Goal: Task Accomplishment & Management: Complete application form

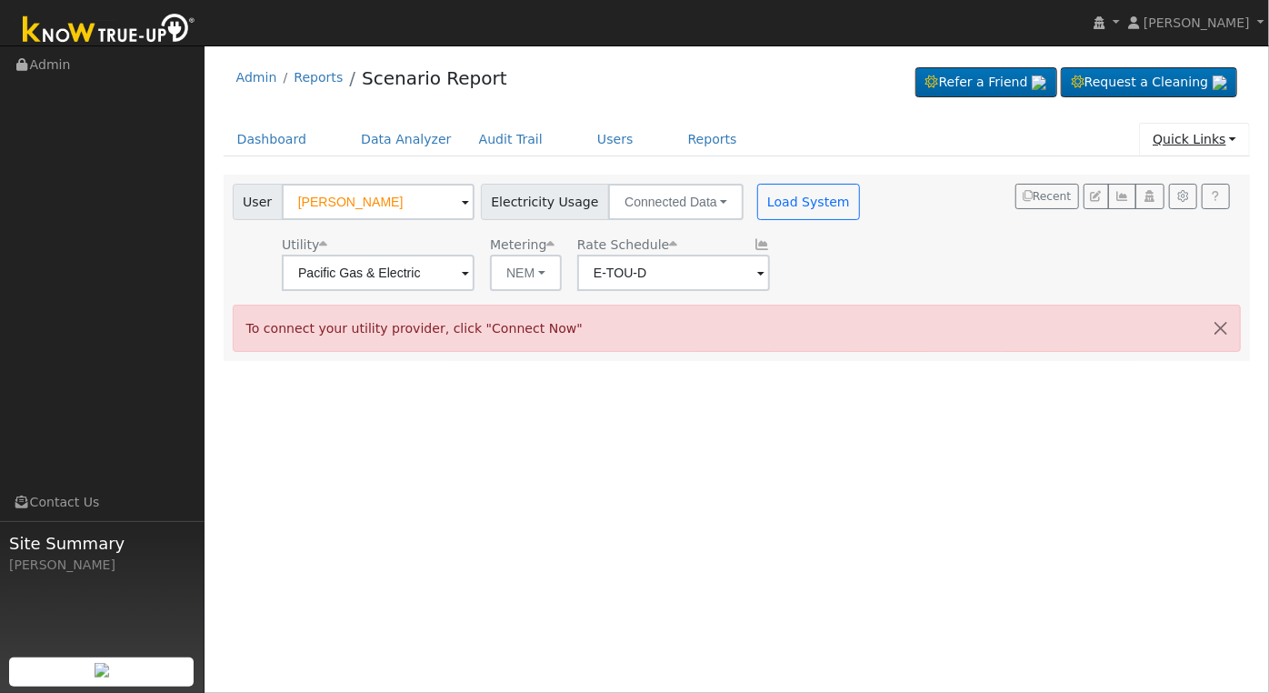
click at [1233, 142] on link "Quick Links" at bounding box center [1194, 140] width 111 height 34
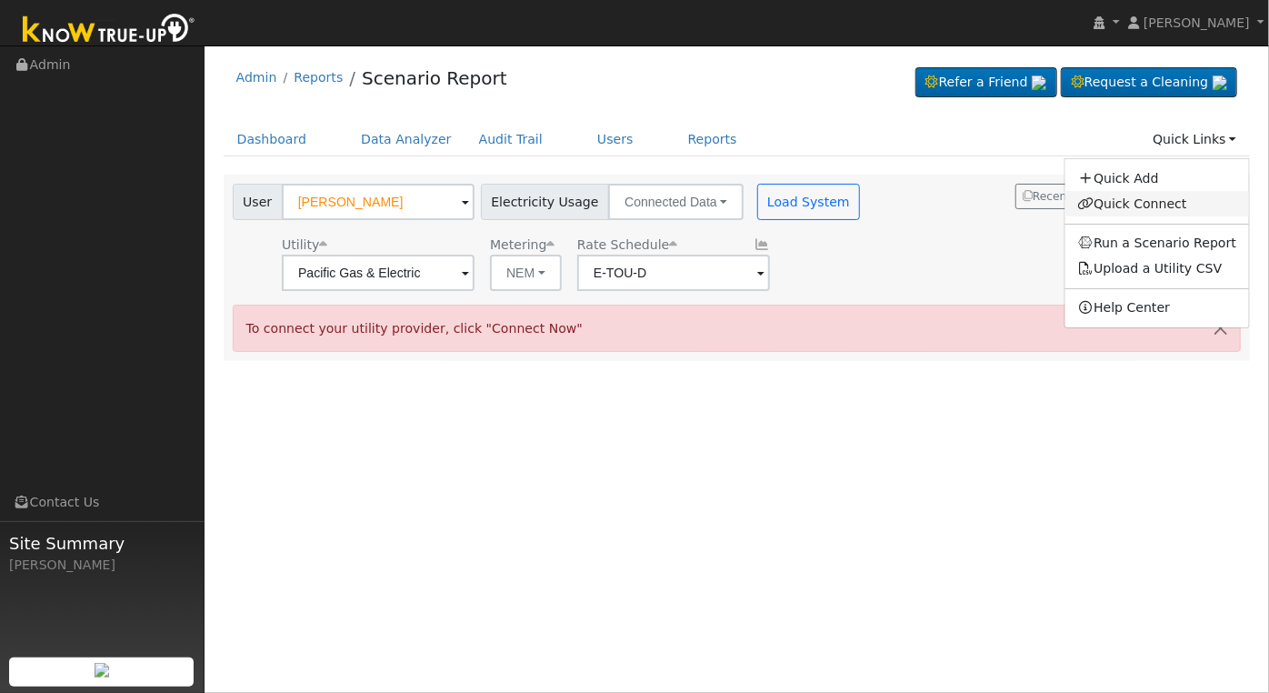
click at [1168, 203] on link "Quick Connect" at bounding box center [1158, 203] width 185 height 25
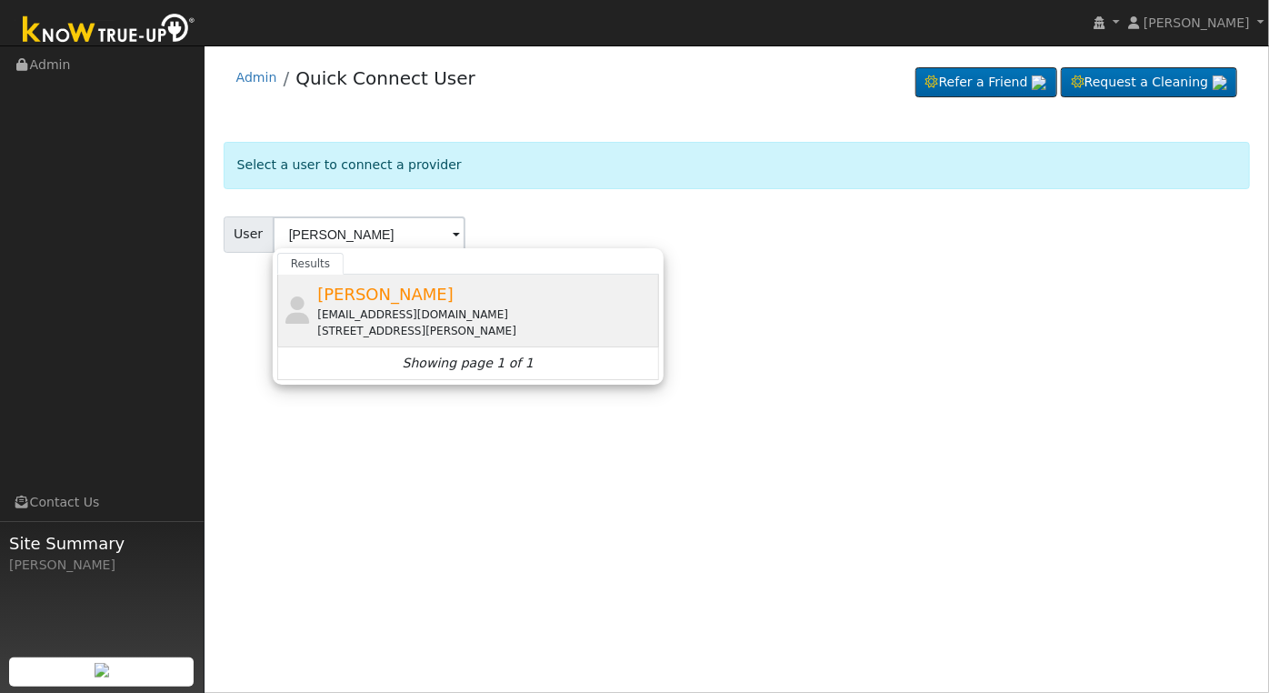
click at [504, 332] on div "[STREET_ADDRESS][PERSON_NAME]" at bounding box center [485, 331] width 337 height 16
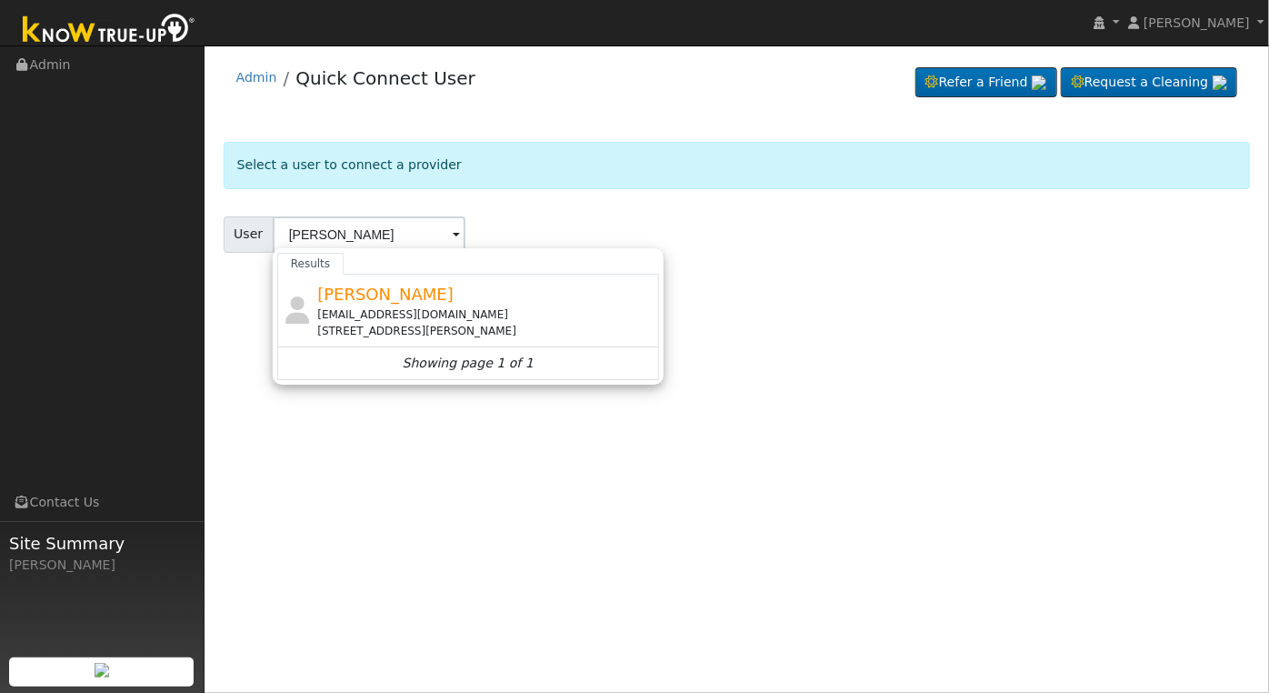
type input "[PERSON_NAME]"
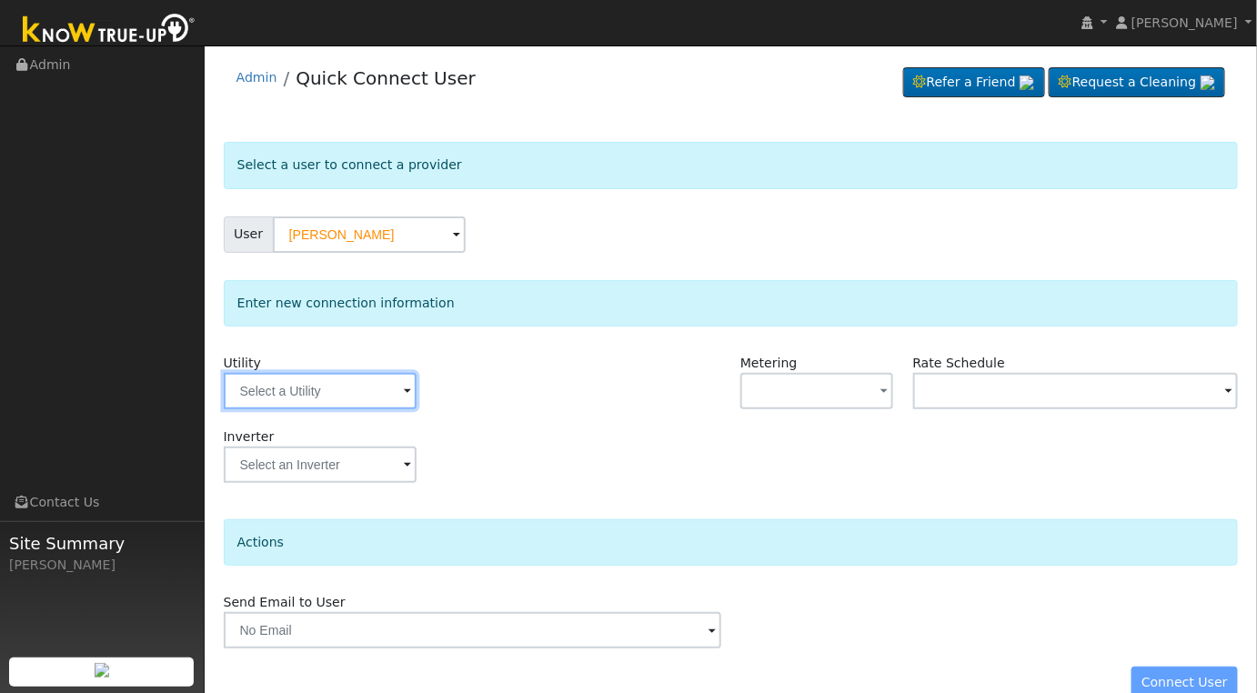
click at [400, 388] on input "text" at bounding box center [320, 391] width 193 height 36
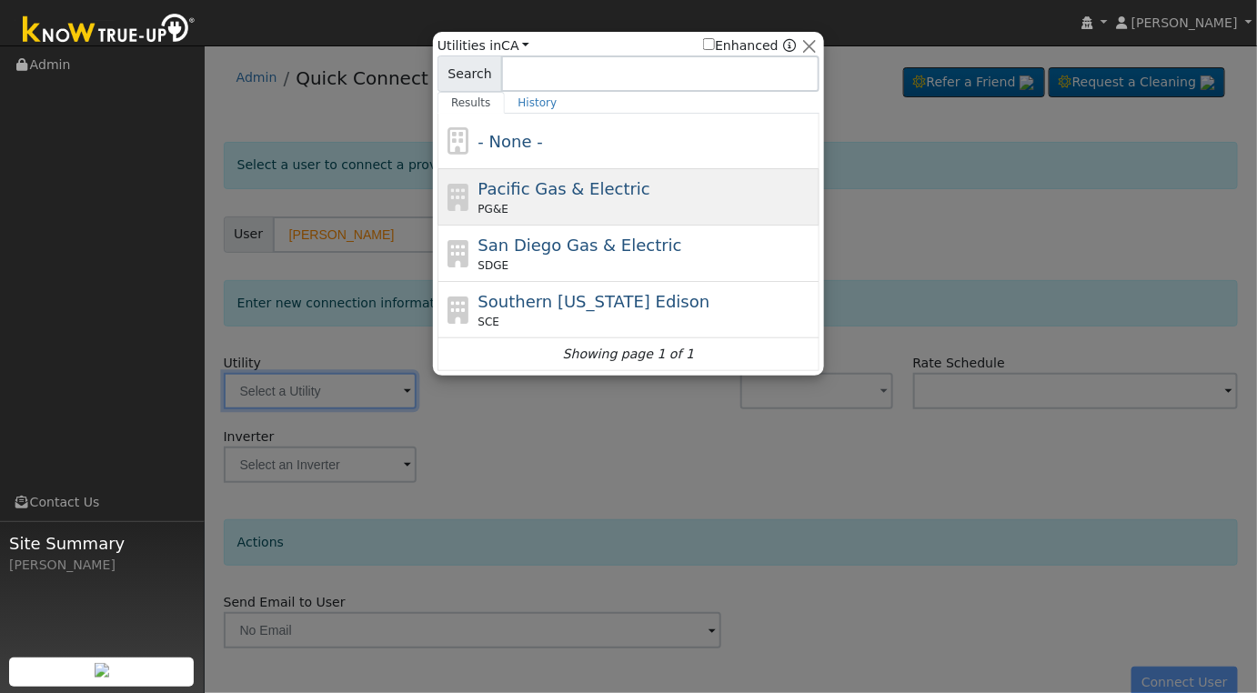
click at [630, 193] on div "Pacific Gas & Electric PG&E" at bounding box center [646, 196] width 337 height 41
type input "PG&E"
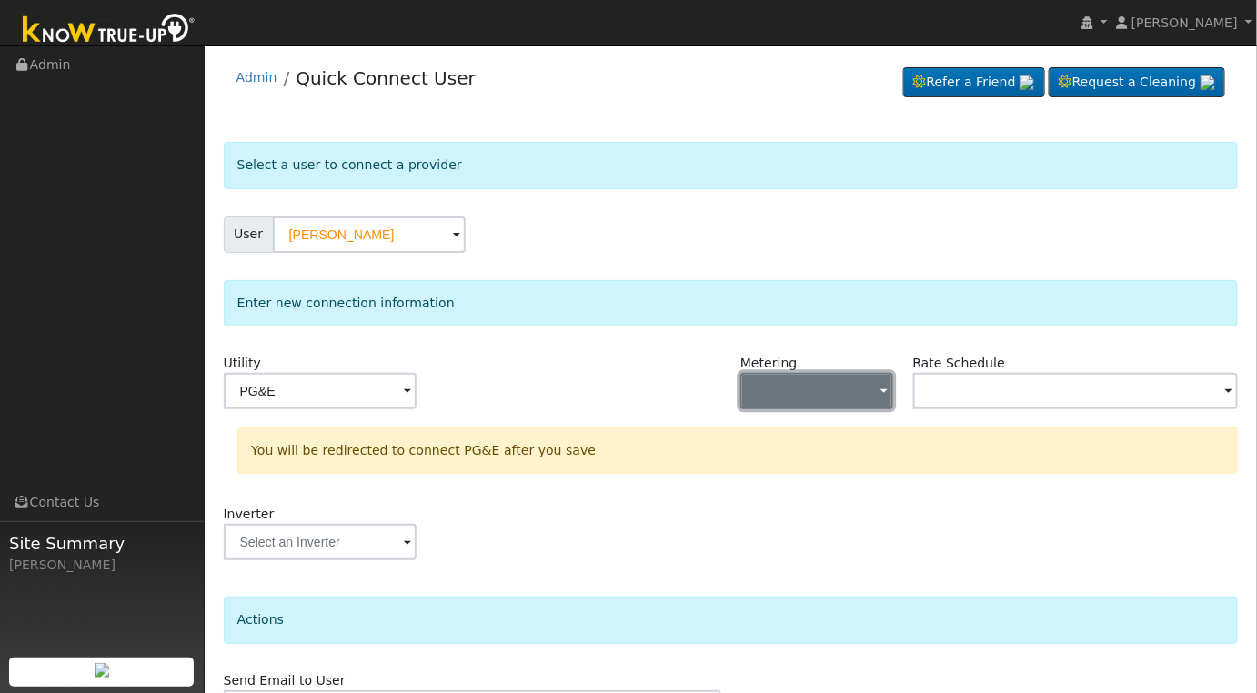
click at [875, 392] on button "button" at bounding box center [816, 391] width 153 height 36
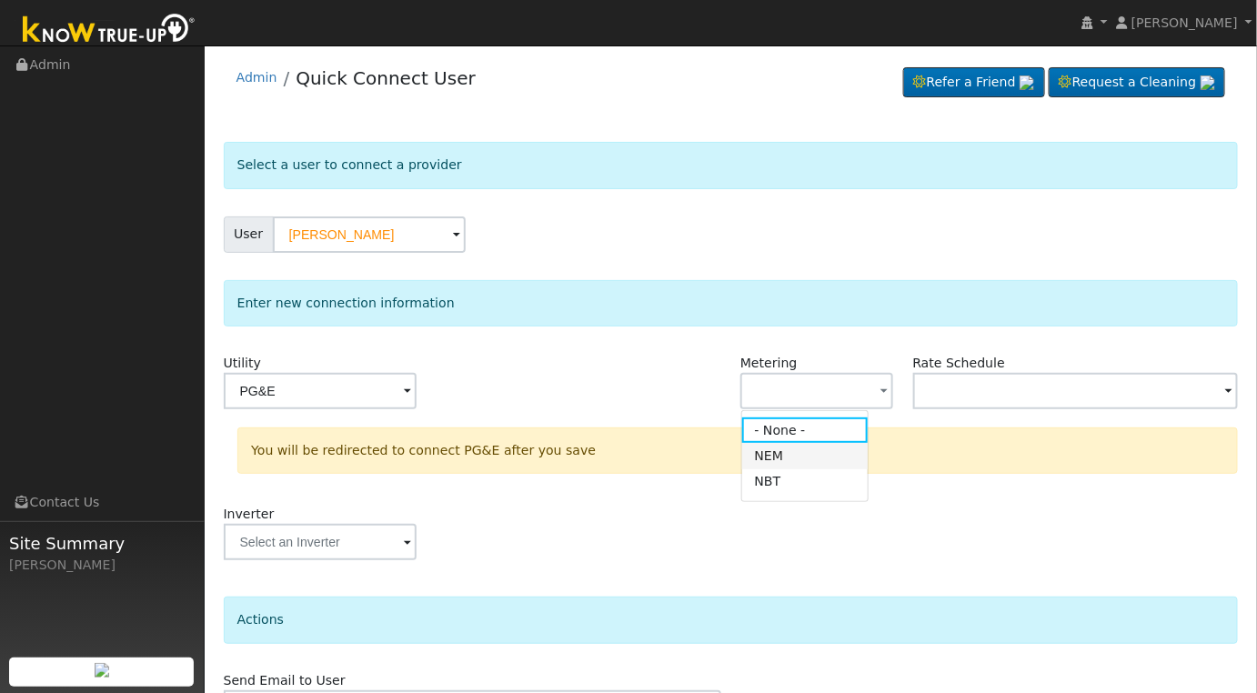
click at [828, 455] on link "NEM" at bounding box center [805, 455] width 126 height 25
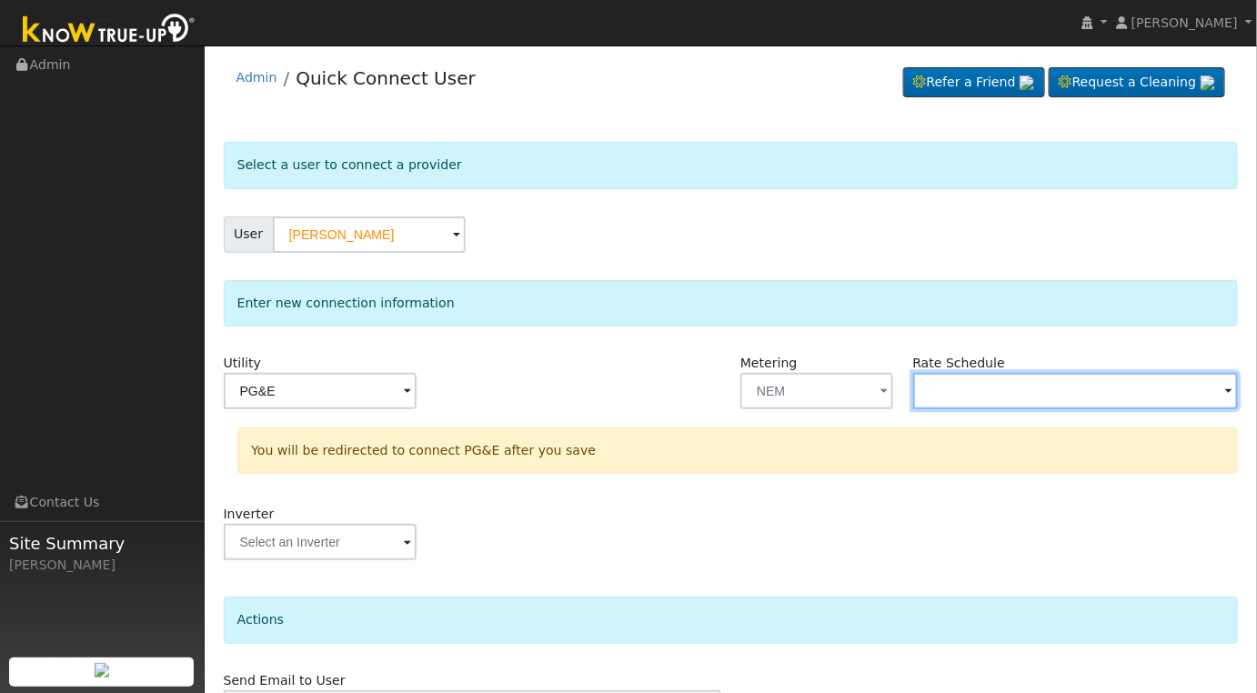
click at [416, 395] on input "text" at bounding box center [320, 391] width 193 height 36
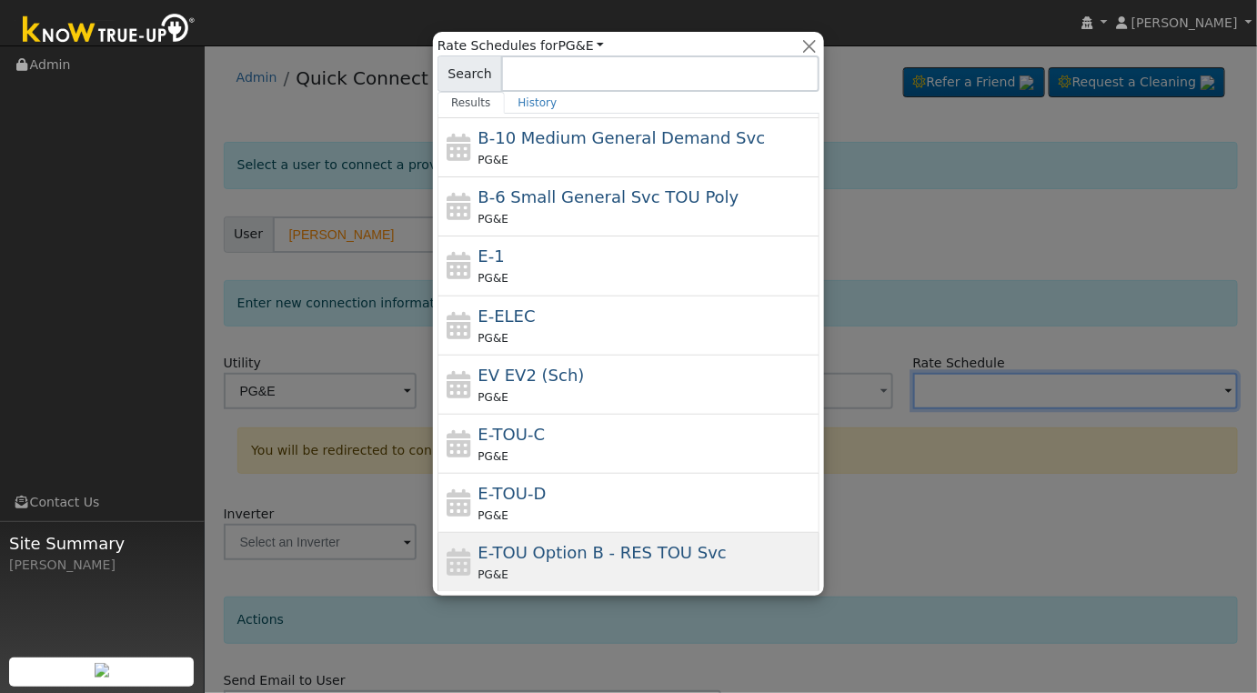
scroll to position [140, 0]
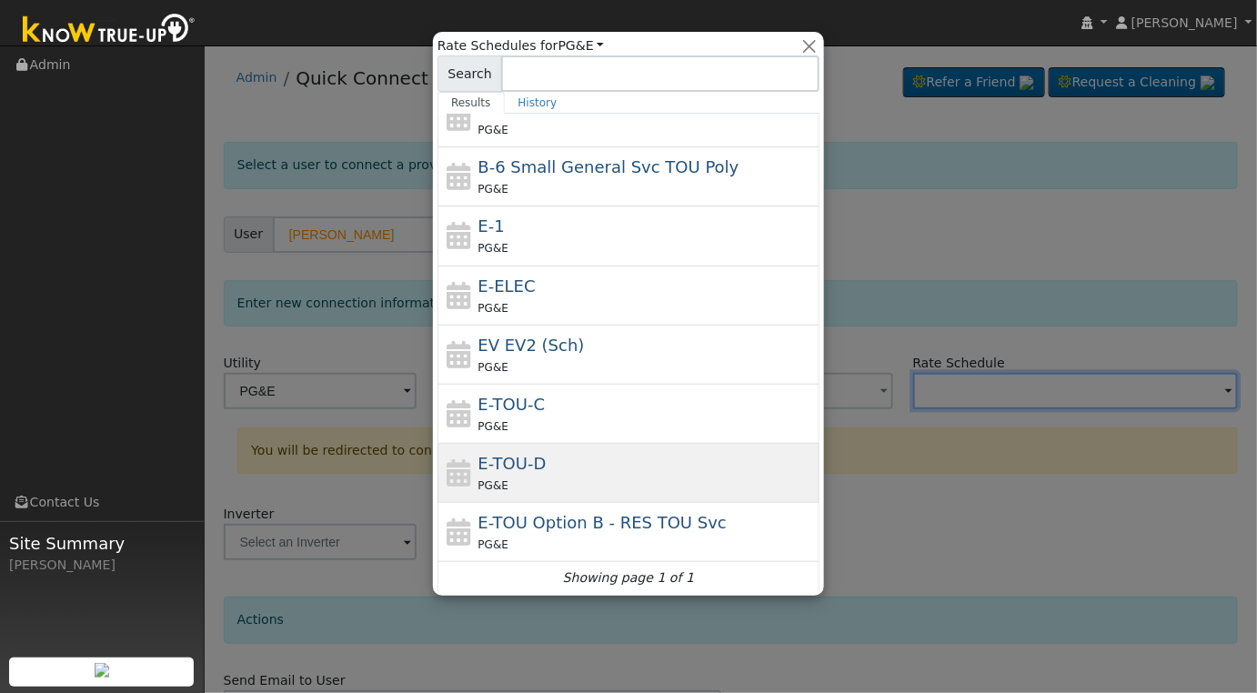
click at [698, 467] on div "E-TOU-D PG&E" at bounding box center [646, 473] width 337 height 44
type input "E-TOU-D"
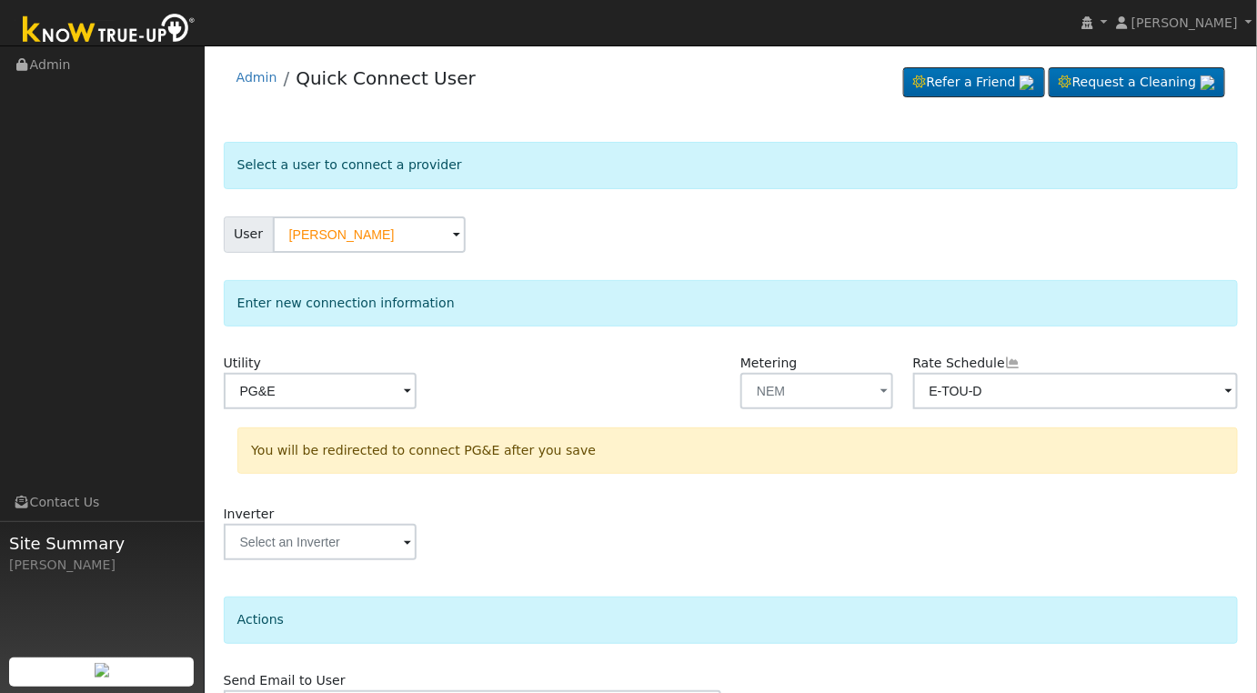
scroll to position [106, 0]
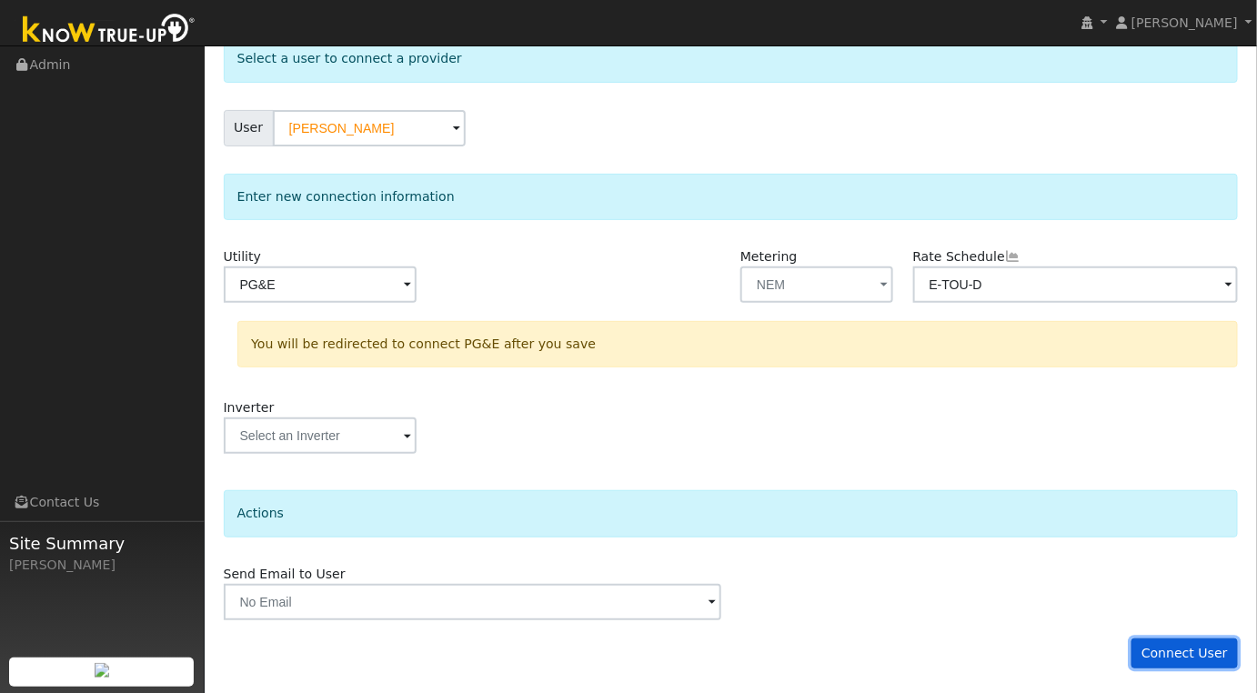
click at [1192, 638] on button "Connect User" at bounding box center [1184, 653] width 107 height 31
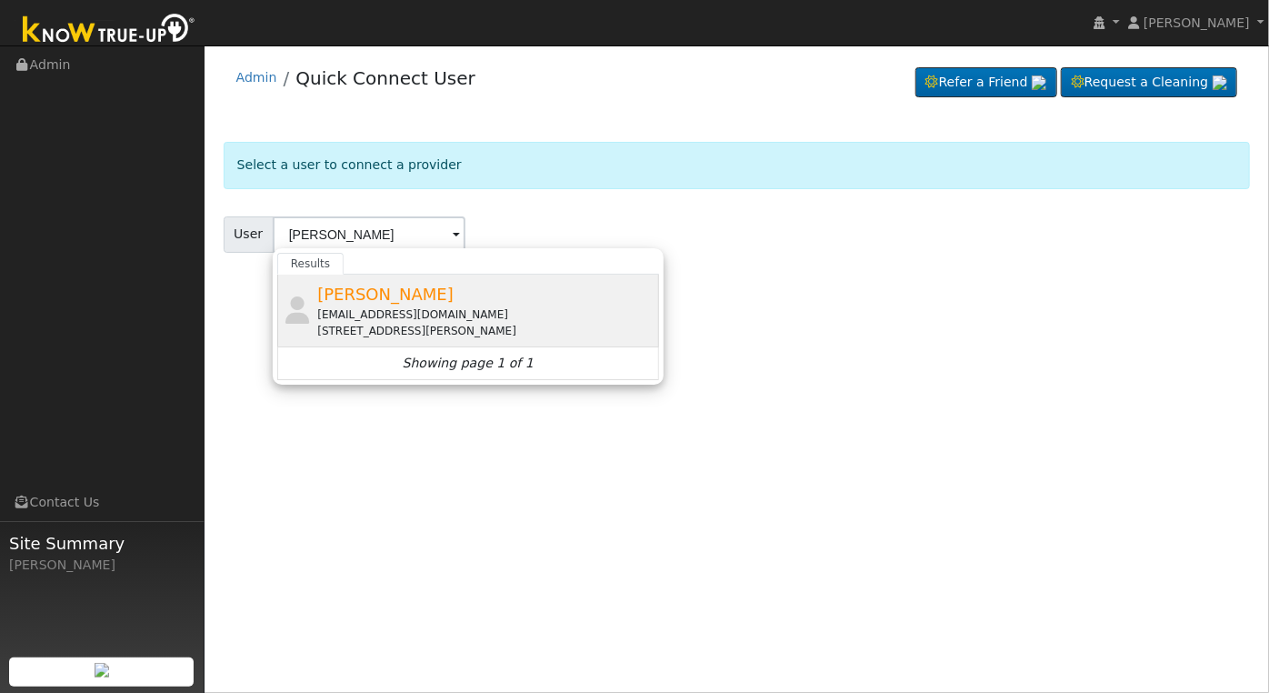
click at [466, 323] on div "[STREET_ADDRESS][PERSON_NAME]" at bounding box center [485, 331] width 337 height 16
type input "[PERSON_NAME]"
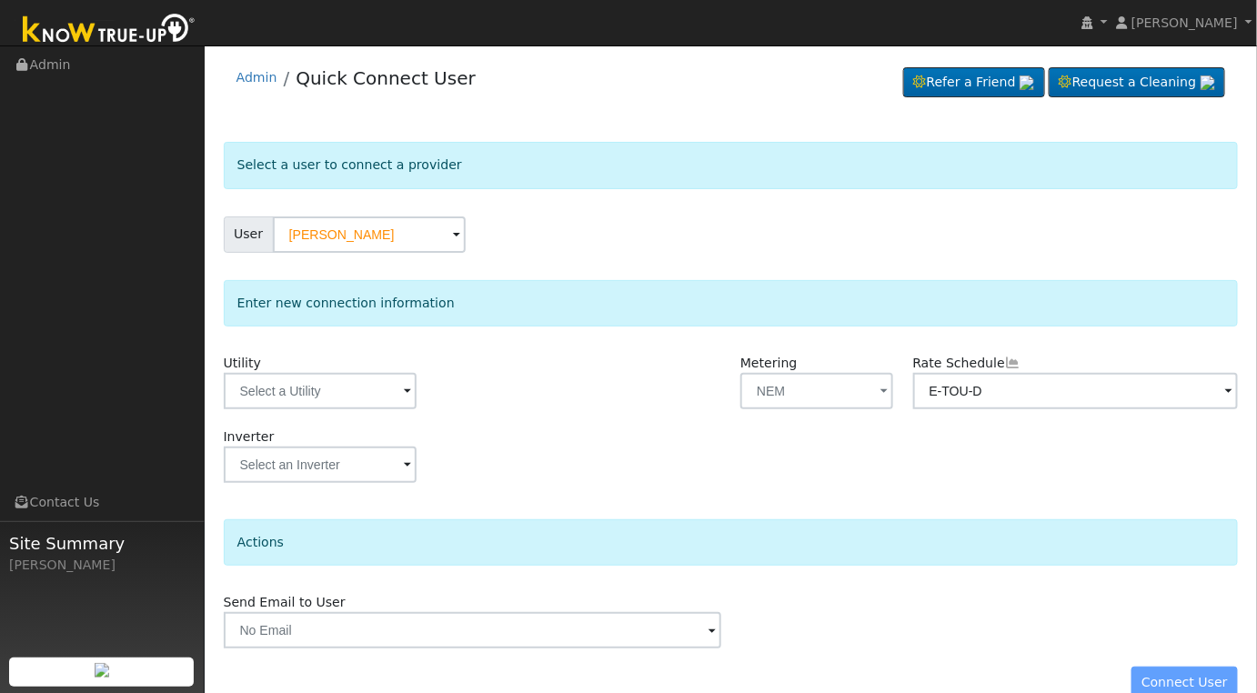
click at [420, 381] on div at bounding box center [387, 391] width 326 height 36
click at [397, 386] on input "text" at bounding box center [320, 391] width 193 height 36
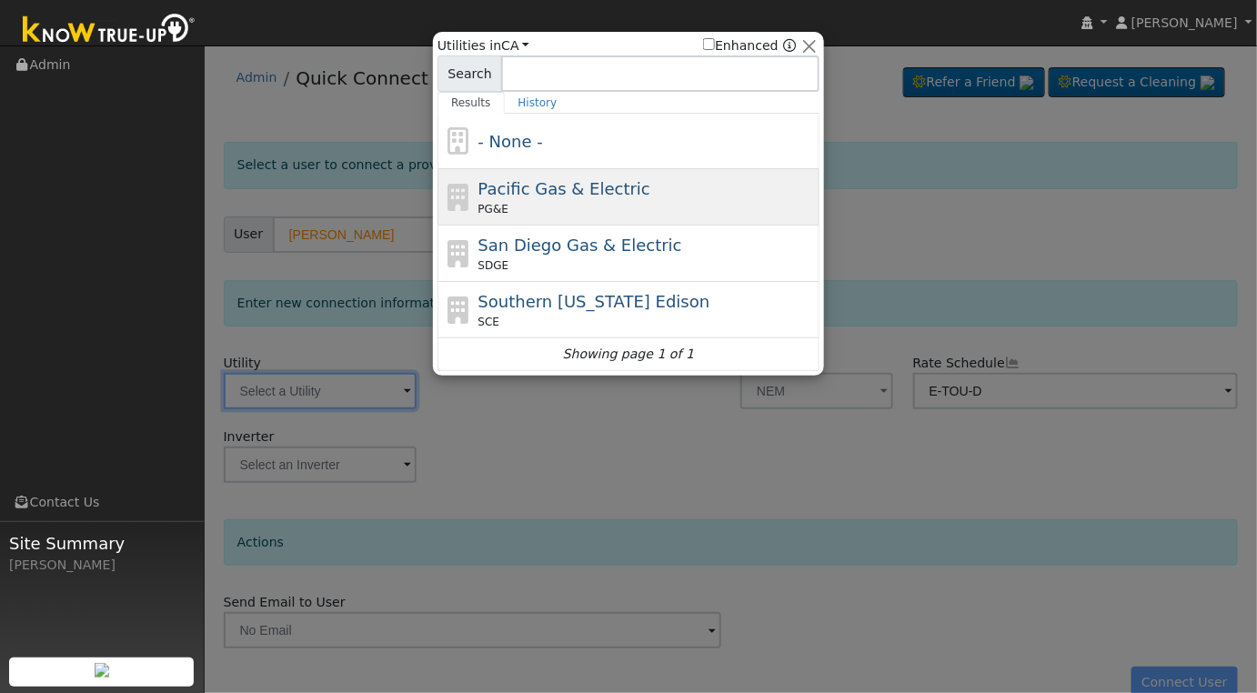
click at [652, 201] on div "PG&E" at bounding box center [646, 209] width 337 height 16
type input "PG&E"
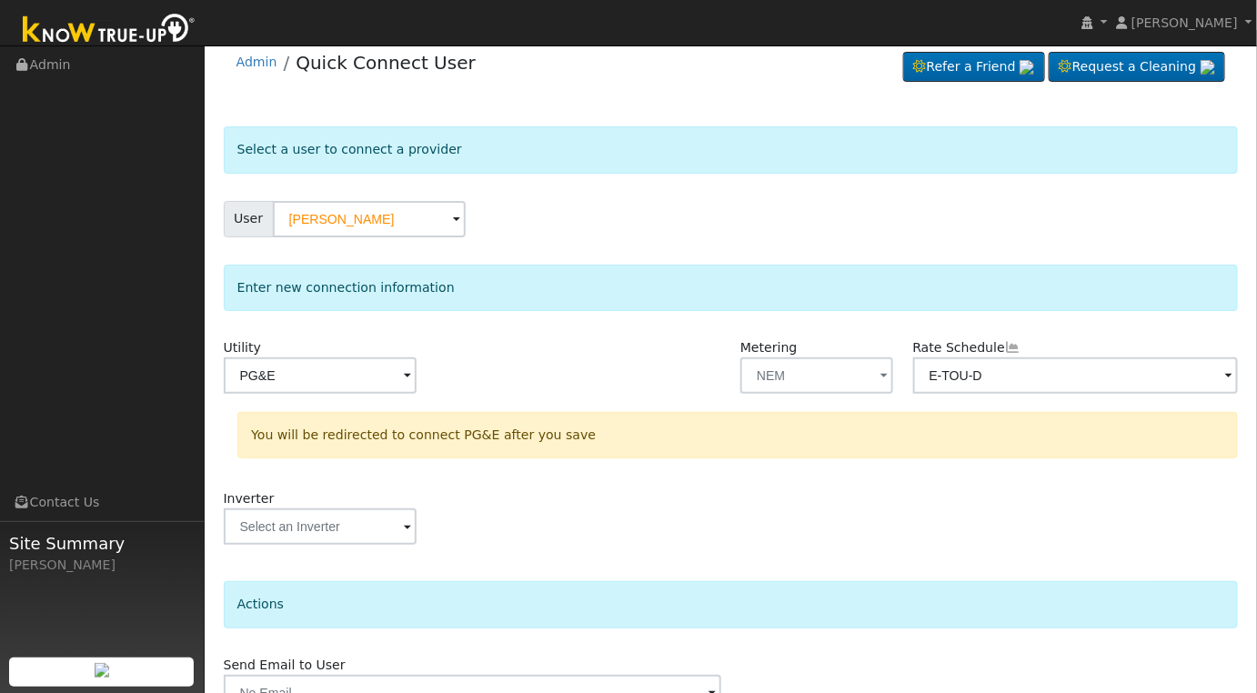
scroll to position [106, 0]
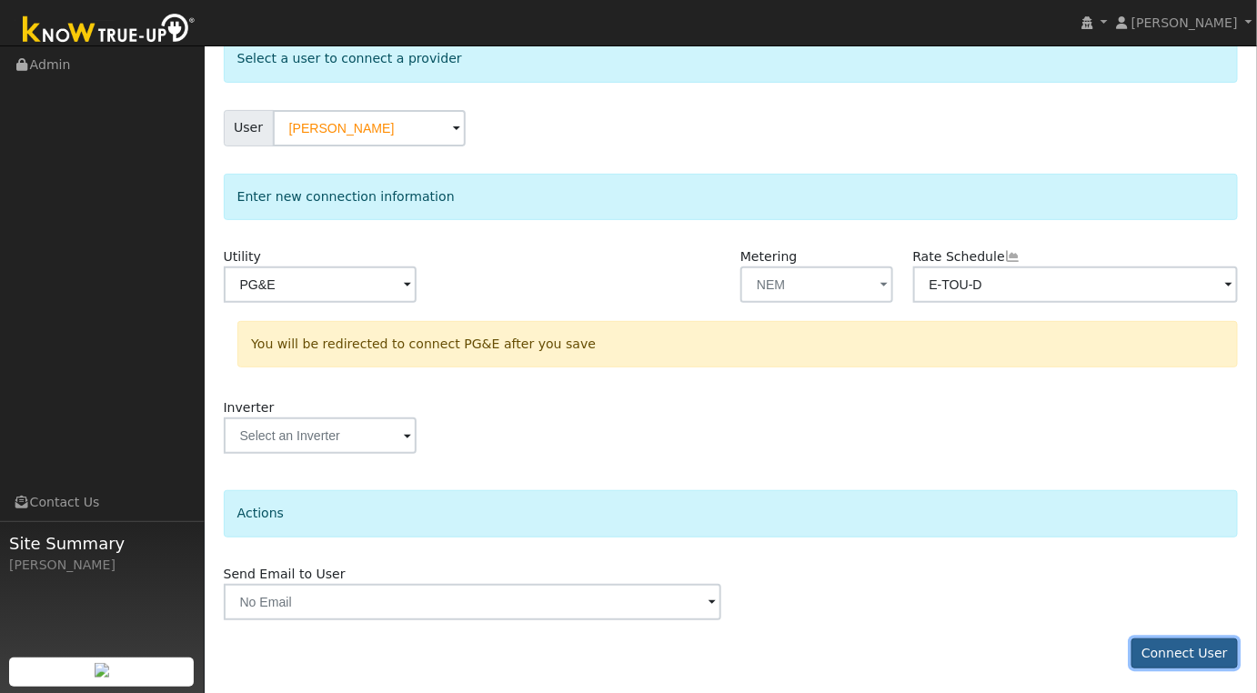
click at [1196, 646] on button "Connect User" at bounding box center [1184, 653] width 107 height 31
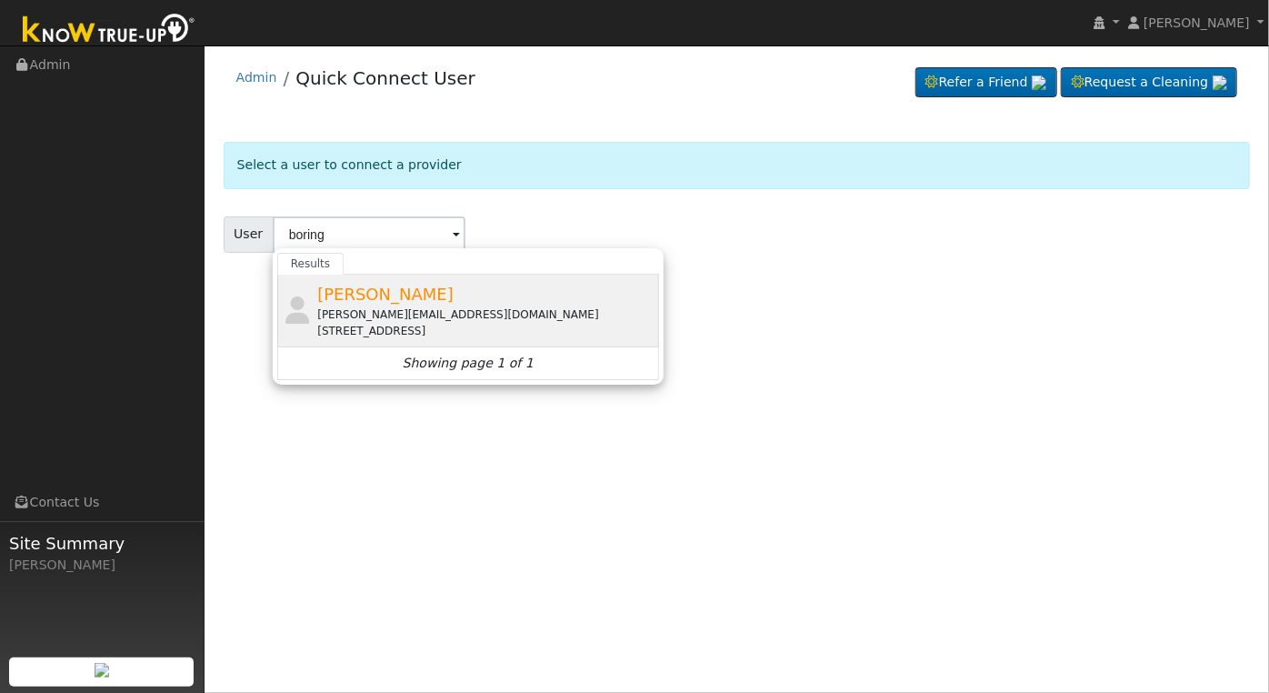
click at [422, 307] on div "andrew.boring@gmail.com" at bounding box center [485, 314] width 337 height 16
type input "Andrew Boring"
